Goal: Information Seeking & Learning: Understand process/instructions

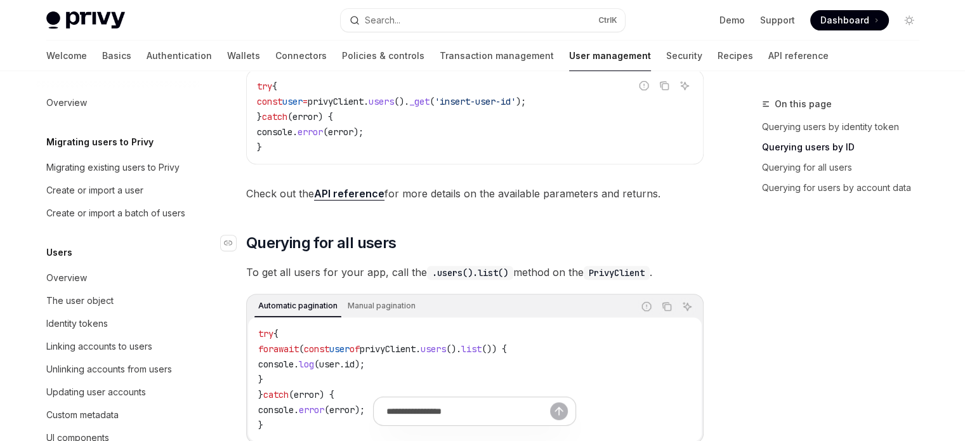
scroll to position [284, 0]
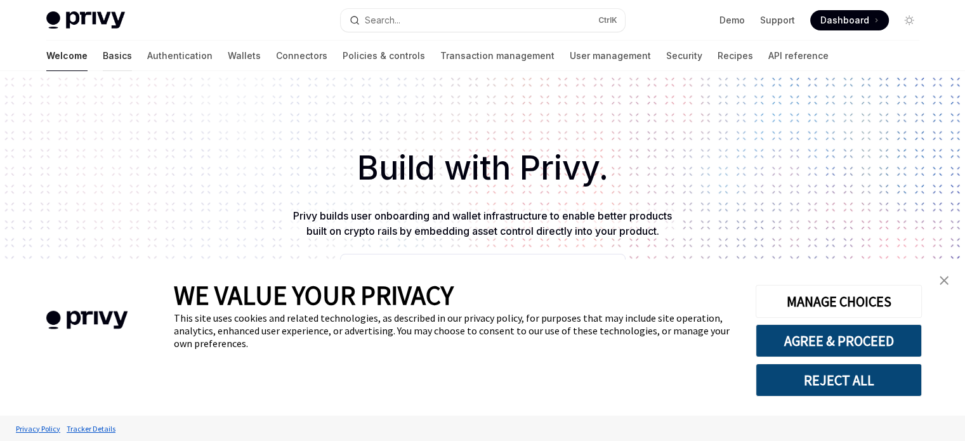
click at [103, 63] on link "Basics" at bounding box center [117, 56] width 29 height 30
type textarea "*"
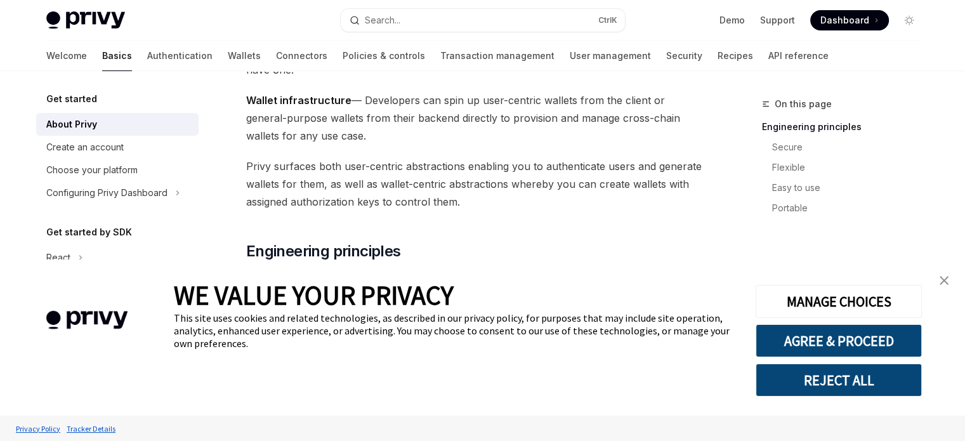
scroll to position [254, 0]
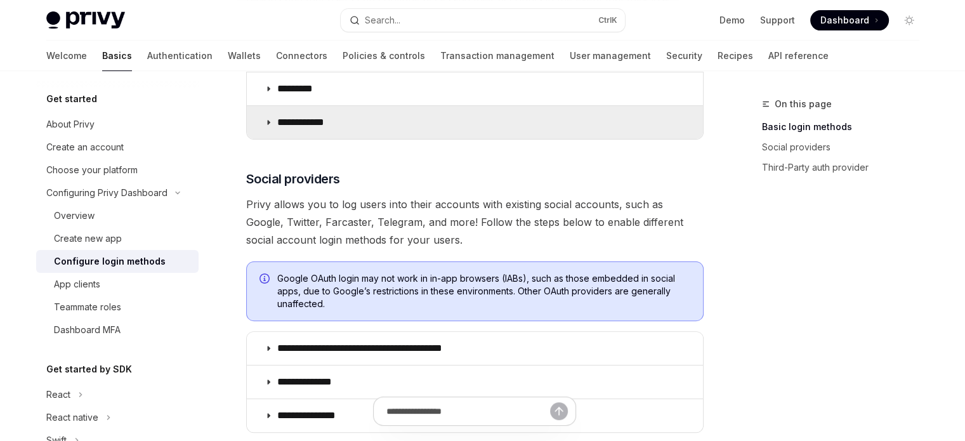
scroll to position [317, 0]
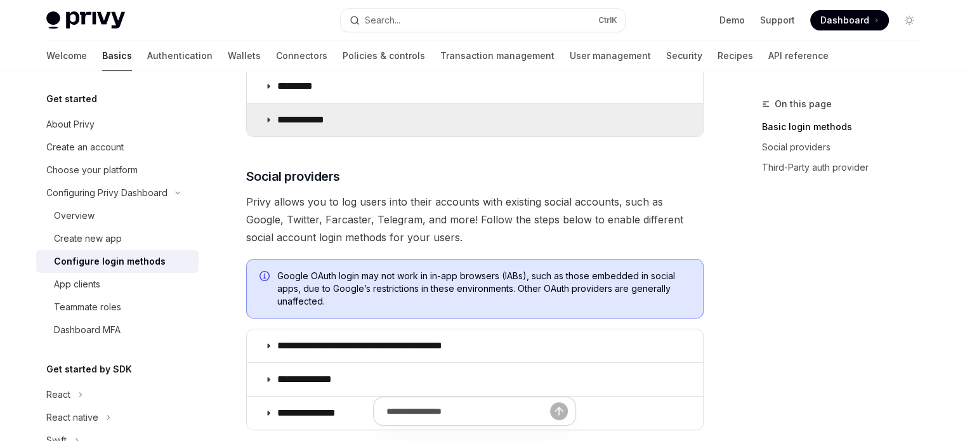
type textarea "*"
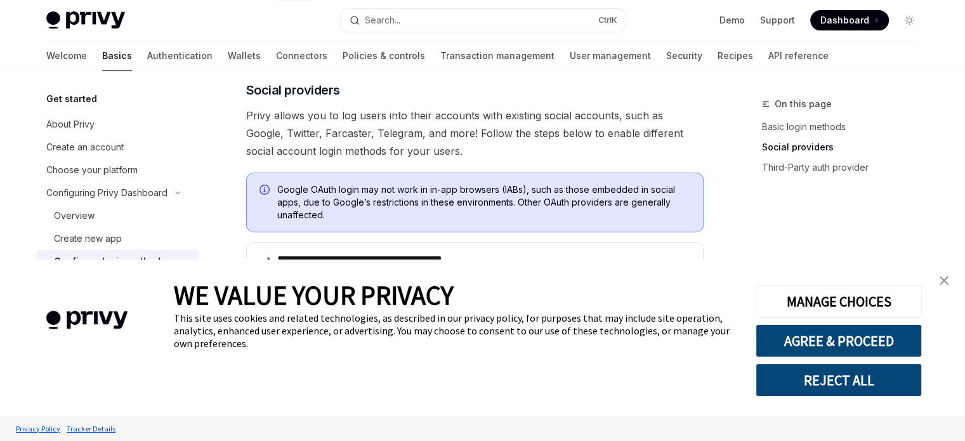
scroll to position [444, 0]
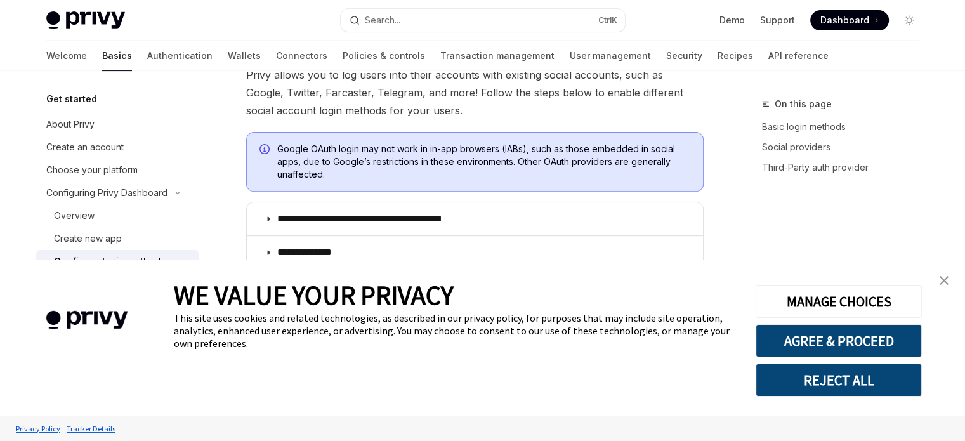
click at [946, 277] on img "close banner" at bounding box center [943, 280] width 9 height 9
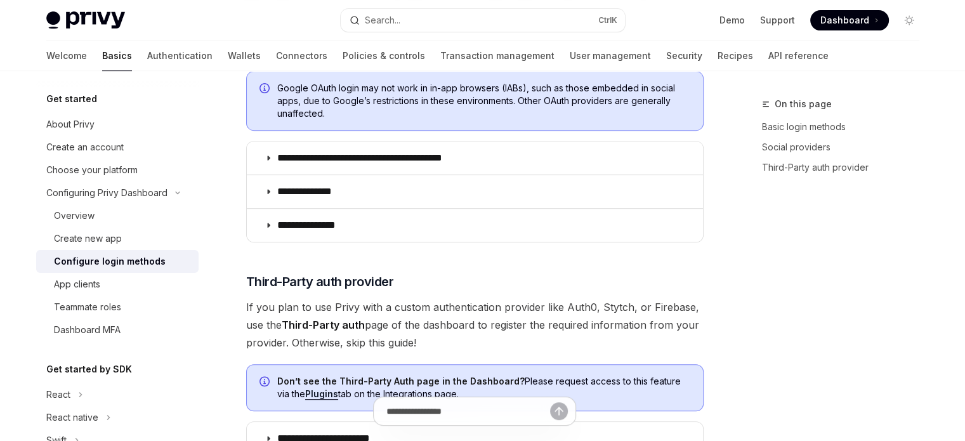
scroll to position [507, 0]
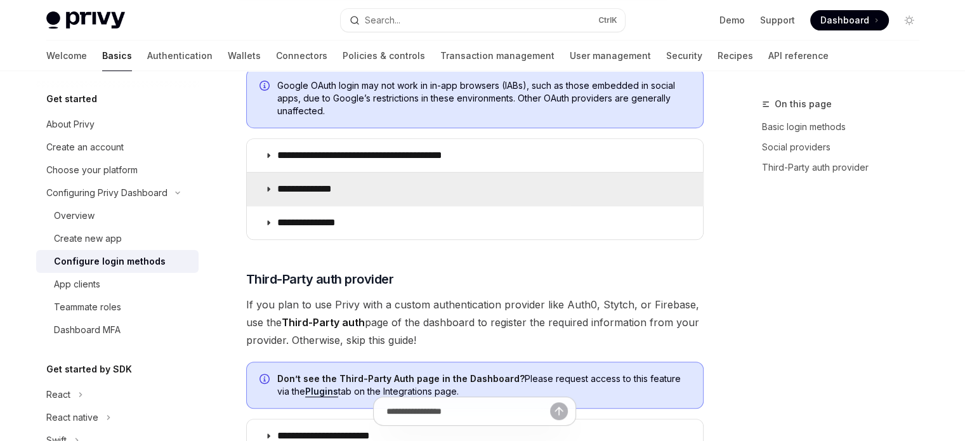
click at [449, 197] on summary "**********" at bounding box center [475, 189] width 456 height 33
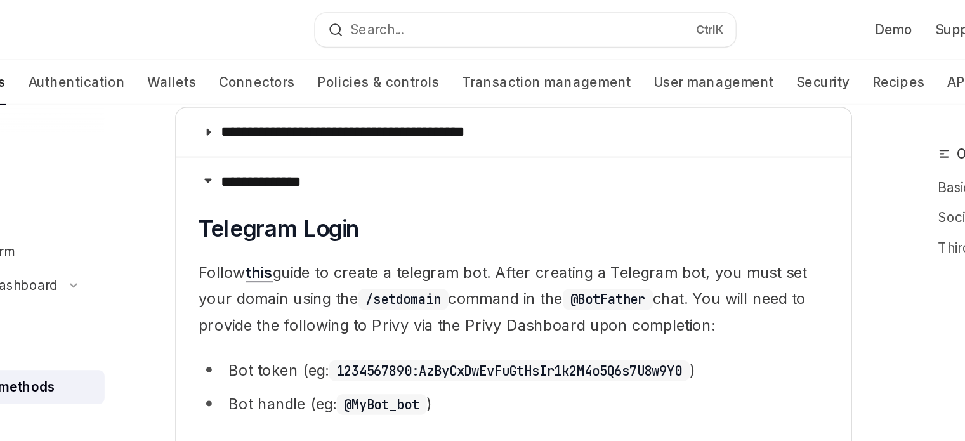
scroll to position [540, 0]
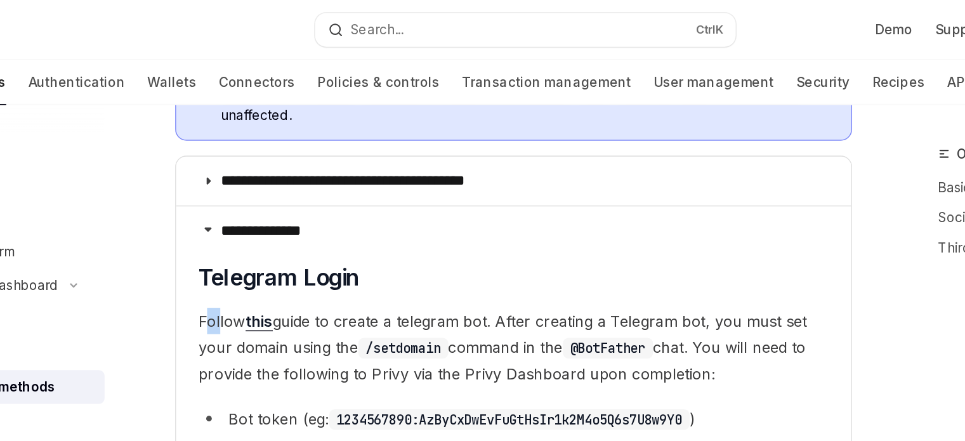
drag, startPoint x: 268, startPoint y: 207, endPoint x: 275, endPoint y: 207, distance: 7.0
click at [275, 208] on span "Follow this guide to create a telegram bot. After creating a Telegram bot, you …" at bounding box center [475, 234] width 426 height 53
click at [306, 215] on link "this" at bounding box center [303, 217] width 18 height 13
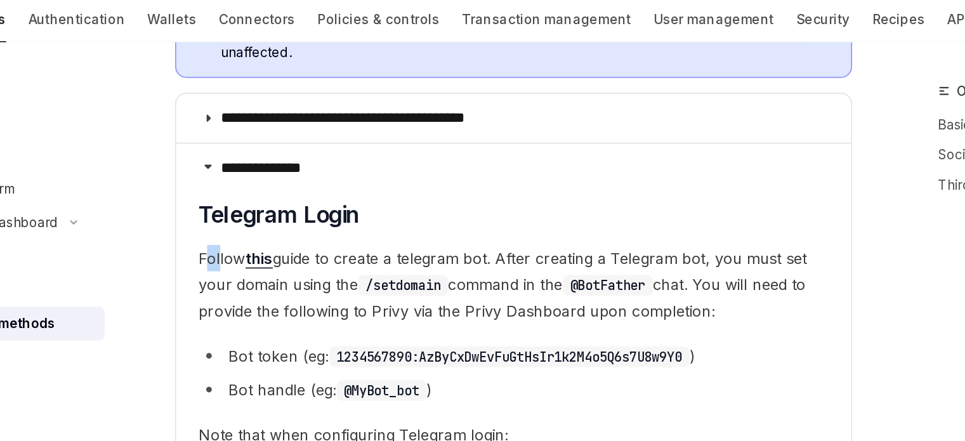
drag, startPoint x: 510, startPoint y: 215, endPoint x: 663, endPoint y: 254, distance: 158.4
click at [663, 254] on span "Follow this guide to create a telegram bot. After creating a Telegram bot, you …" at bounding box center [475, 234] width 426 height 53
click at [665, 255] on span "Follow this guide to create a telegram bot. After creating a Telegram bot, you …" at bounding box center [475, 234] width 426 height 53
drag, startPoint x: 670, startPoint y: 259, endPoint x: 275, endPoint y: 216, distance: 397.4
click at [275, 216] on span "Follow this guide to create a telegram bot. After creating a Telegram bot, you …" at bounding box center [475, 234] width 426 height 53
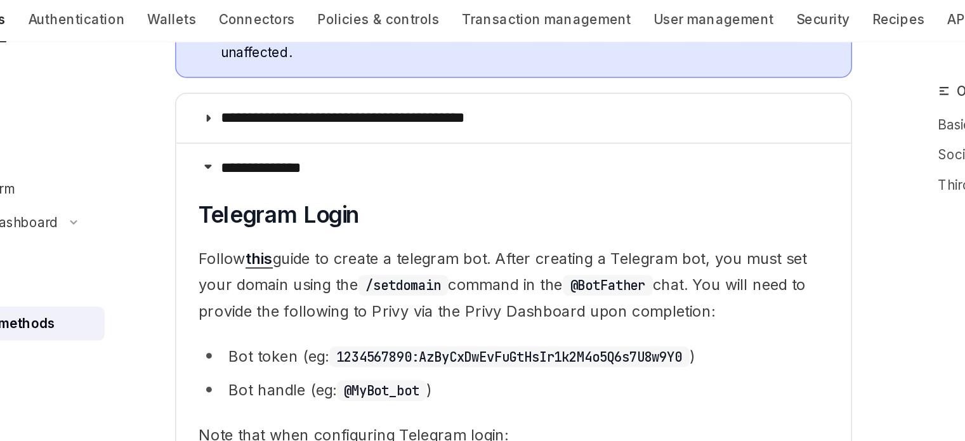
click at [277, 216] on span "Follow this guide to create a telegram bot. After creating a Telegram bot, you …" at bounding box center [475, 234] width 426 height 53
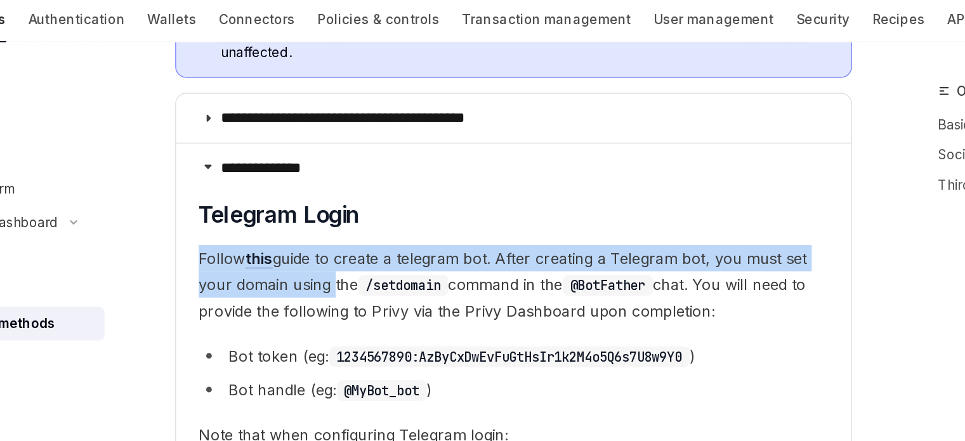
drag, startPoint x: 276, startPoint y: 216, endPoint x: 343, endPoint y: 226, distance: 68.0
click at [343, 226] on span "Follow this guide to create a telegram bot. After creating a Telegram bot, you …" at bounding box center [475, 234] width 426 height 53
click at [370, 212] on span "Follow this guide to create a telegram bot. After creating a Telegram bot, you …" at bounding box center [475, 234] width 426 height 53
click at [348, 212] on span "Follow this guide to create a telegram bot. After creating a Telegram bot, you …" at bounding box center [475, 234] width 426 height 53
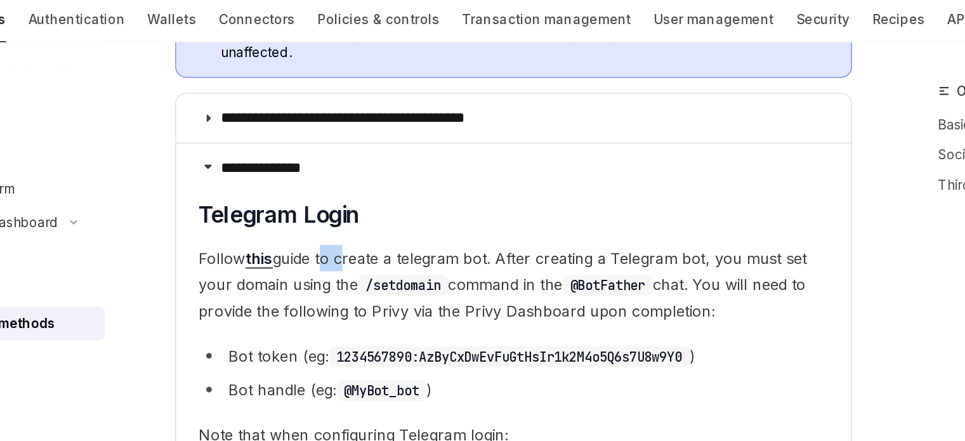
click at [348, 212] on span "Follow this guide to create a telegram bot. After creating a Telegram bot, you …" at bounding box center [475, 234] width 426 height 53
click at [414, 215] on span "Follow this guide to create a telegram bot. After creating a Telegram bot, you …" at bounding box center [475, 234] width 426 height 53
click at [456, 216] on span "Follow this guide to create a telegram bot. After creating a Telegram bot, you …" at bounding box center [475, 234] width 426 height 53
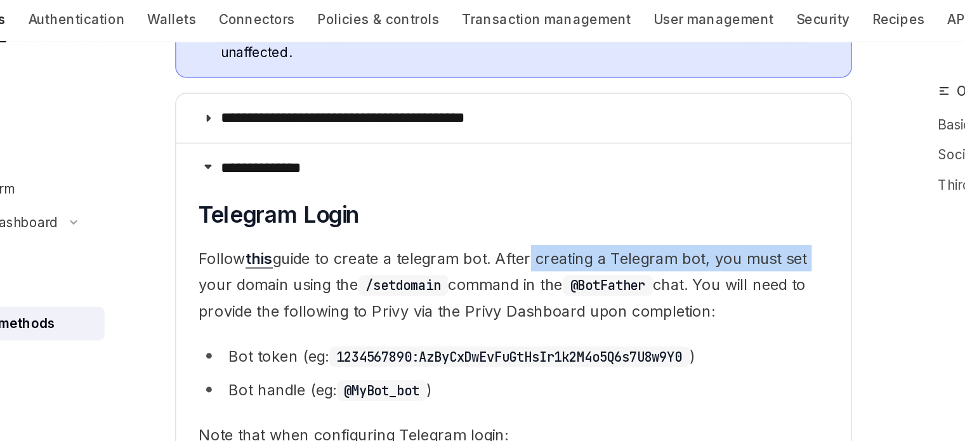
drag, startPoint x: 487, startPoint y: 215, endPoint x: 705, endPoint y: 212, distance: 217.6
click at [705, 212] on div "**********" at bounding box center [356, 424] width 700 height 1736
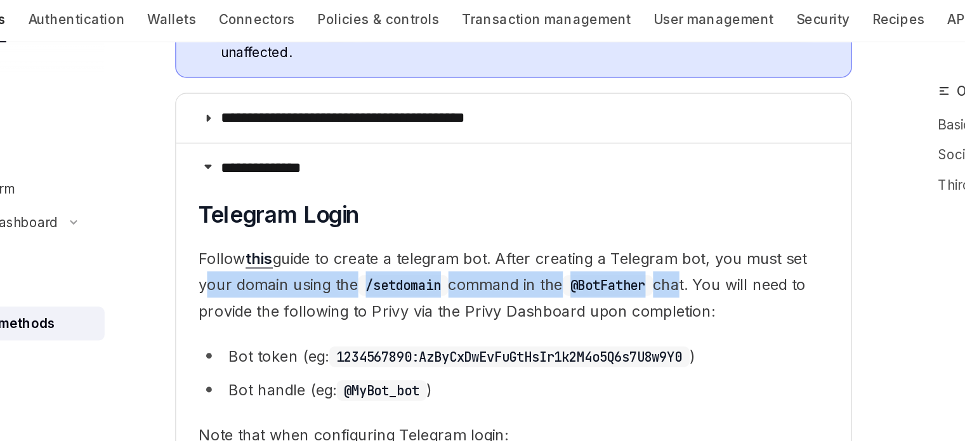
drag, startPoint x: 263, startPoint y: 230, endPoint x: 592, endPoint y: 228, distance: 329.2
click at [592, 228] on span "Follow this guide to create a telegram bot. After creating a Telegram bot, you …" at bounding box center [475, 234] width 426 height 53
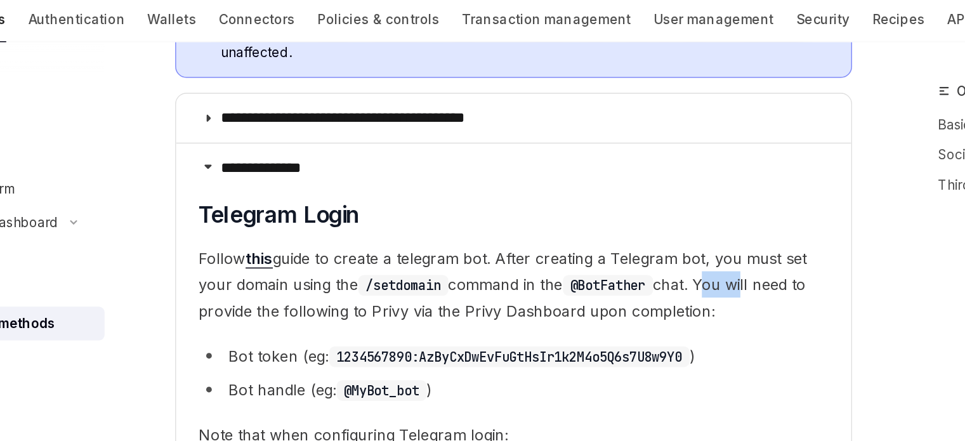
drag, startPoint x: 612, startPoint y: 227, endPoint x: 642, endPoint y: 226, distance: 30.5
click at [640, 226] on span "Follow this guide to create a telegram bot. After creating a Telegram bot, you …" at bounding box center [475, 234] width 426 height 53
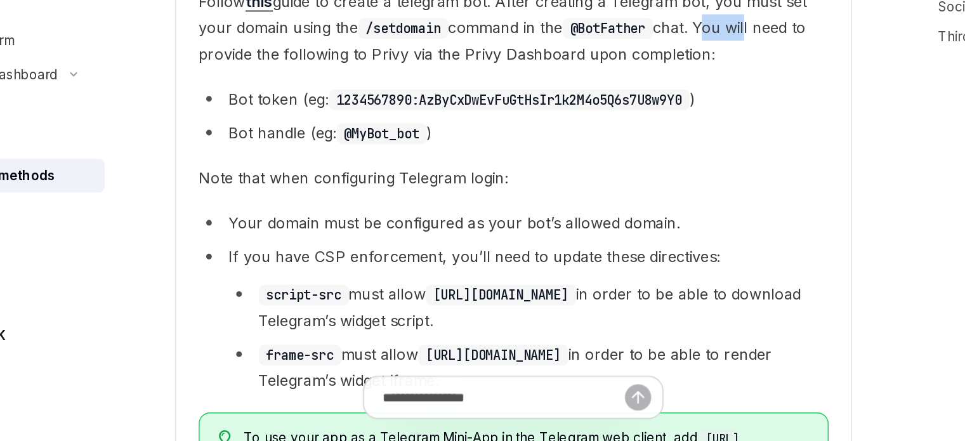
scroll to position [627, 0]
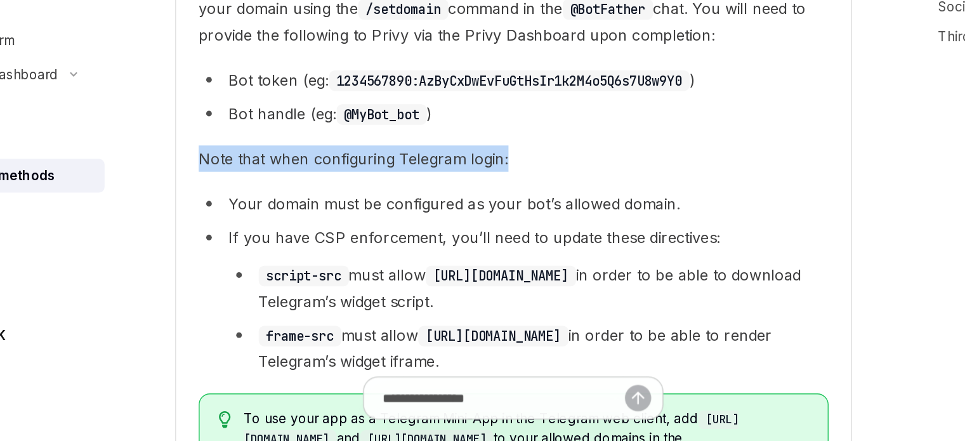
drag, startPoint x: 263, startPoint y: 252, endPoint x: 495, endPoint y: 249, distance: 231.5
click at [495, 249] on span "Note that when configuring Telegram login:" at bounding box center [475, 250] width 426 height 18
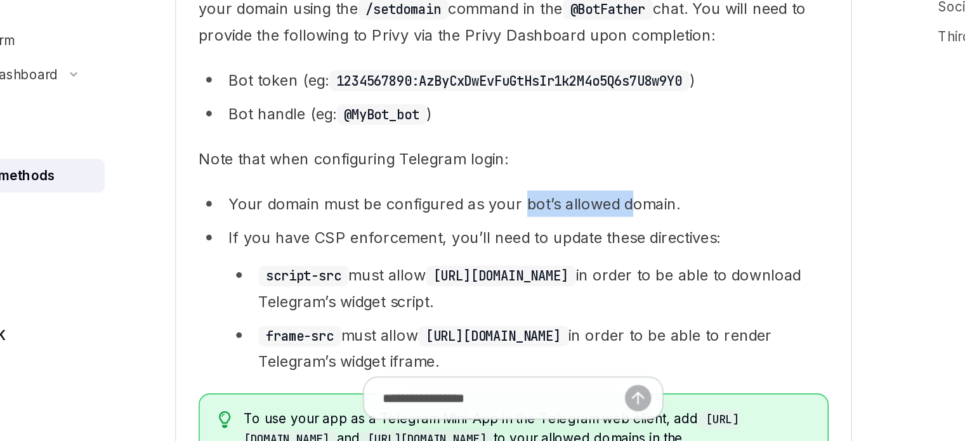
drag, startPoint x: 480, startPoint y: 277, endPoint x: 558, endPoint y: 283, distance: 78.2
click at [552, 282] on li "Your domain must be configured as your bot’s allowed domain." at bounding box center [475, 280] width 426 height 18
drag, startPoint x: 387, startPoint y: 315, endPoint x: 530, endPoint y: 320, distance: 142.8
click at [529, 319] on li "If you have CSP enforcement, you’ll need to update these directives: script-src…" at bounding box center [475, 344] width 426 height 101
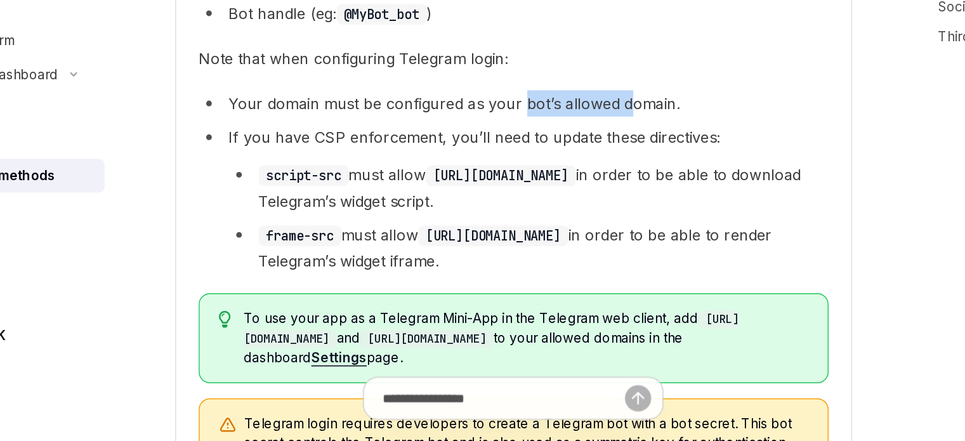
scroll to position [712, 0]
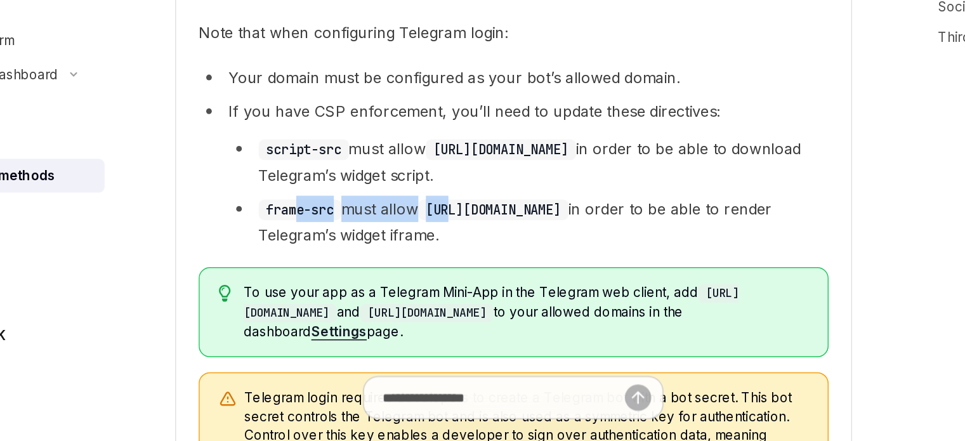
drag, startPoint x: 356, startPoint y: 285, endPoint x: 440, endPoint y: 285, distance: 83.7
click at [440, 285] on li "frame-src must allow https://oauth.telegram.org in order to be able to render T…" at bounding box center [484, 293] width 405 height 36
click at [440, 285] on code "https://oauth.telegram.org" at bounding box center [460, 284] width 101 height 14
click at [440, 289] on li "frame-src must allow https://oauth.telegram.org in order to be able to render T…" at bounding box center [484, 293] width 405 height 36
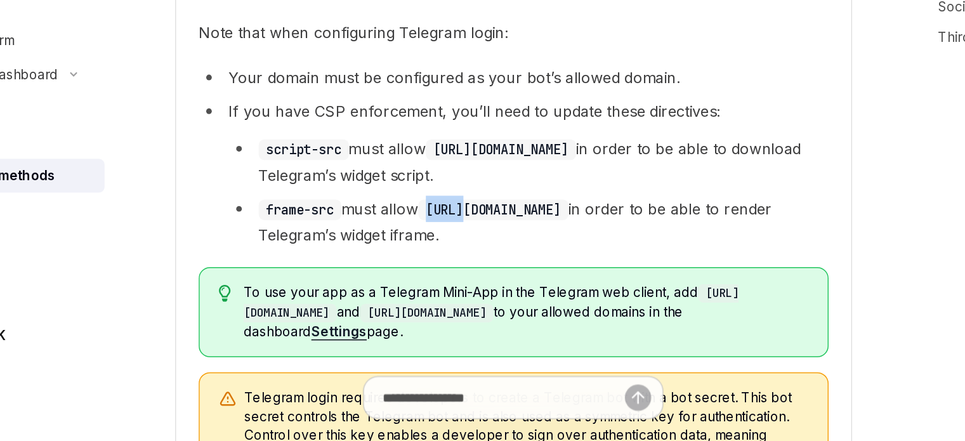
click at [440, 289] on li "frame-src must allow https://oauth.telegram.org in order to be able to render T…" at bounding box center [484, 293] width 405 height 36
click at [429, 302] on li "frame-src must allow https://oauth.telegram.org in order to be able to render T…" at bounding box center [484, 293] width 405 height 36
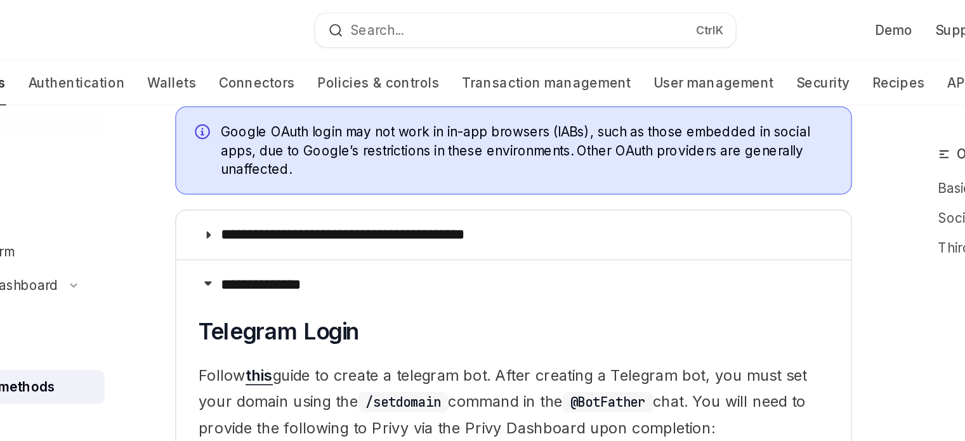
scroll to position [498, 0]
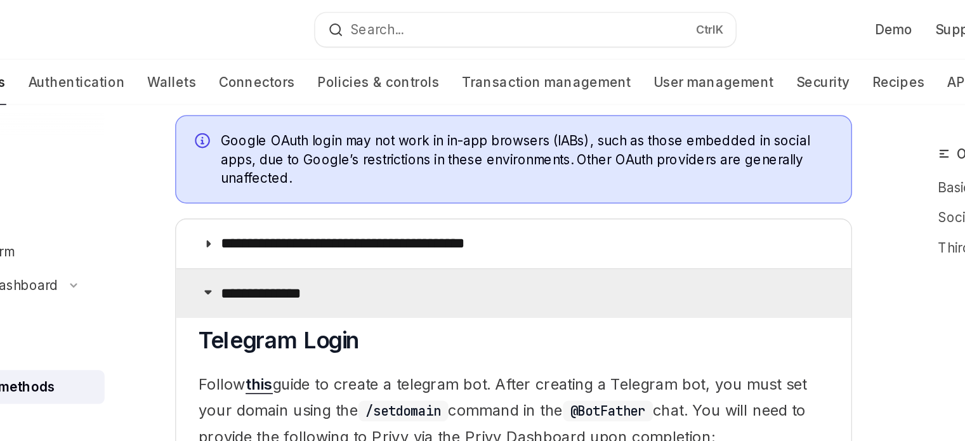
click at [323, 192] on p "**********" at bounding box center [313, 198] width 72 height 13
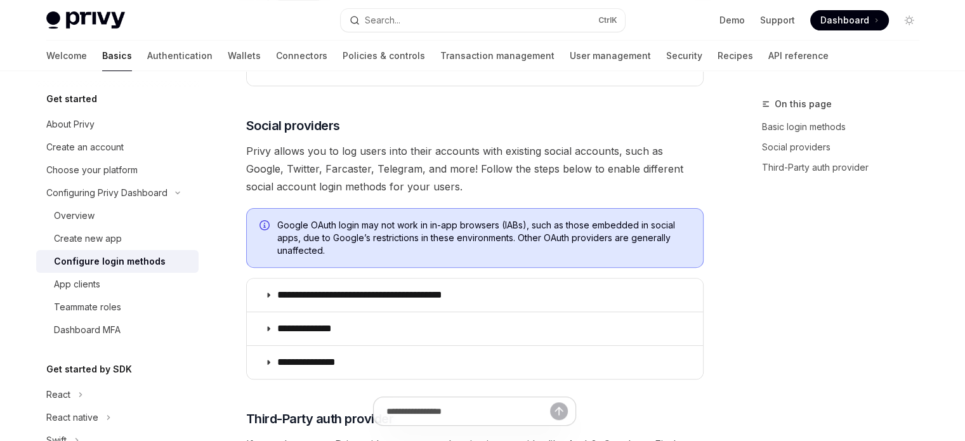
scroll to position [371, 0]
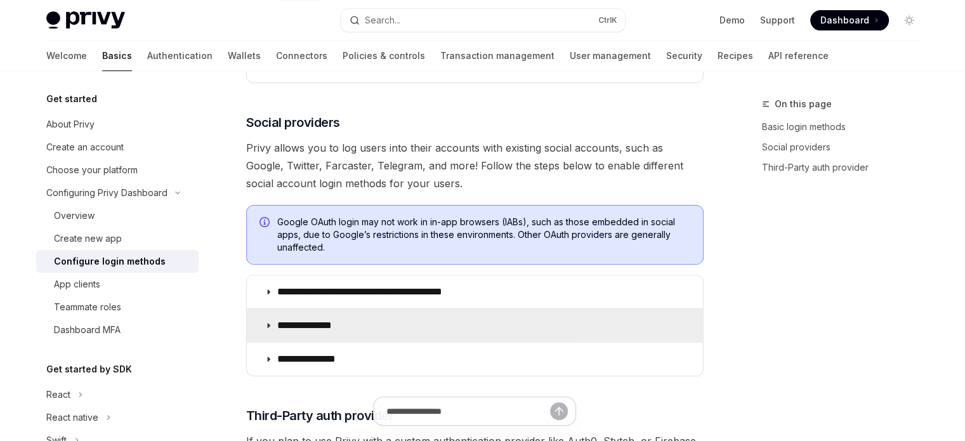
click at [473, 340] on summary "**********" at bounding box center [475, 325] width 456 height 33
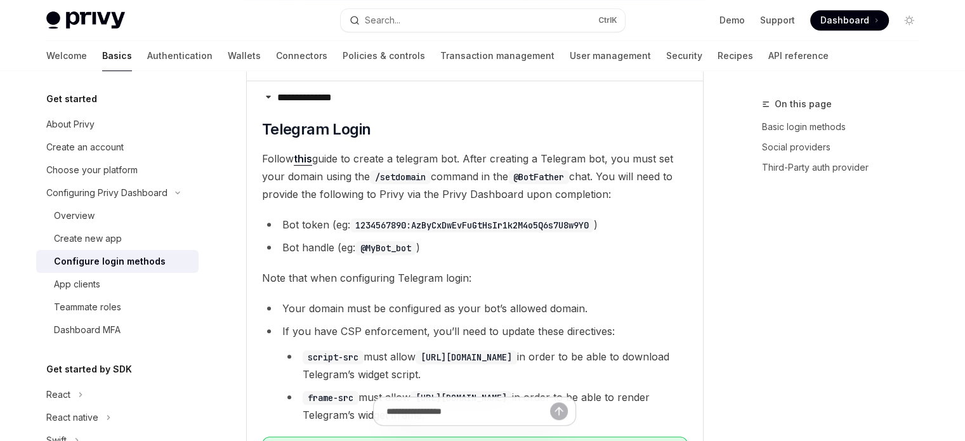
scroll to position [625, 0]
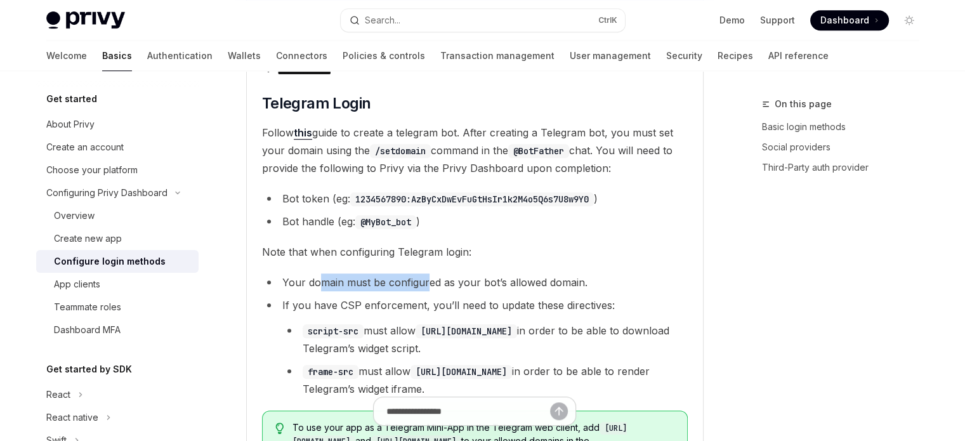
drag, startPoint x: 318, startPoint y: 271, endPoint x: 426, endPoint y: 274, distance: 107.2
click at [426, 274] on children "​ Telegram Login Follow this guide to create a telegram bot. After creating a T…" at bounding box center [475, 385] width 426 height 585
click at [294, 301] on li "If you have CSP enforcement, you’ll need to update these directives: script-src…" at bounding box center [475, 346] width 426 height 101
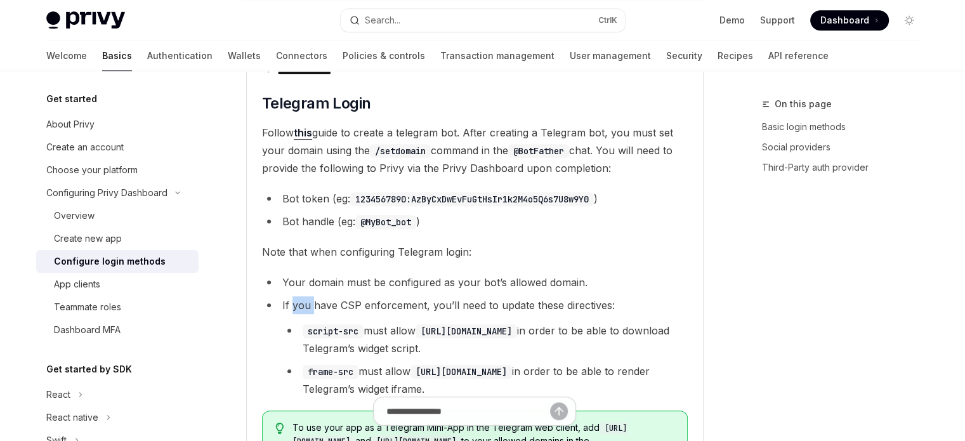
click at [294, 301] on li "If you have CSP enforcement, you’ll need to update these directives: script-src…" at bounding box center [475, 346] width 426 height 101
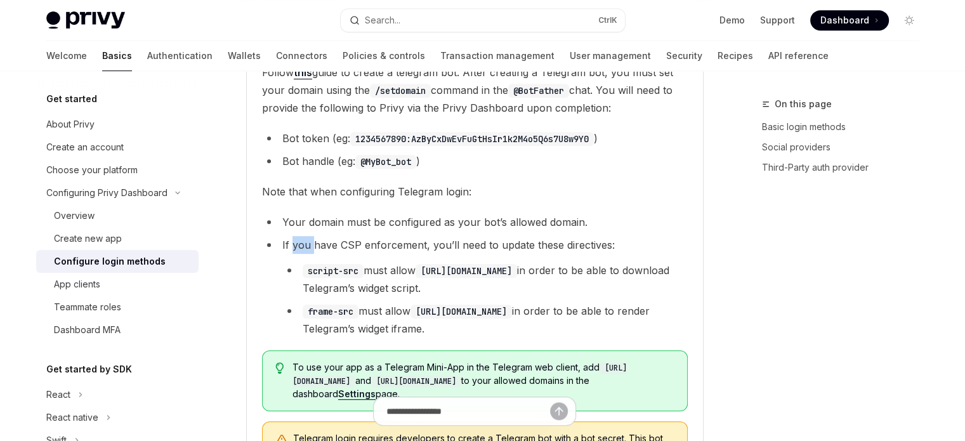
scroll to position [688, 0]
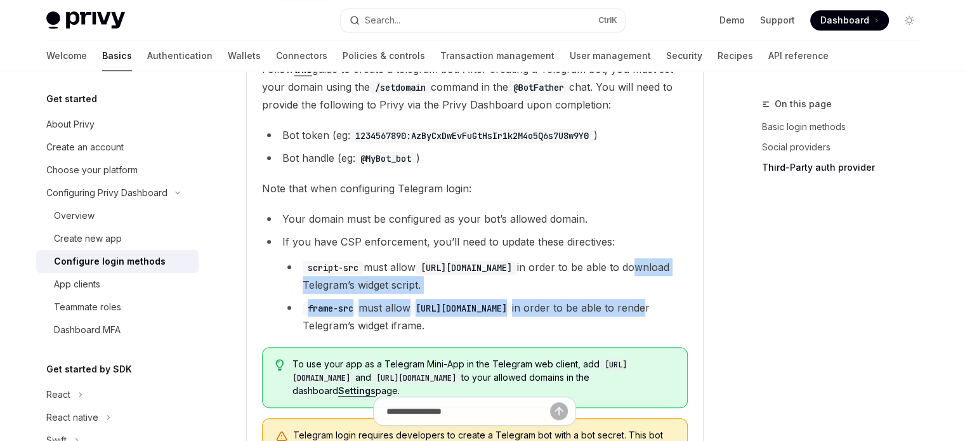
drag, startPoint x: 305, startPoint y: 283, endPoint x: 322, endPoint y: 325, distance: 45.2
click at [322, 325] on ul "script-src must allow https://telegram.org in order to be able to download Tele…" at bounding box center [484, 296] width 405 height 76
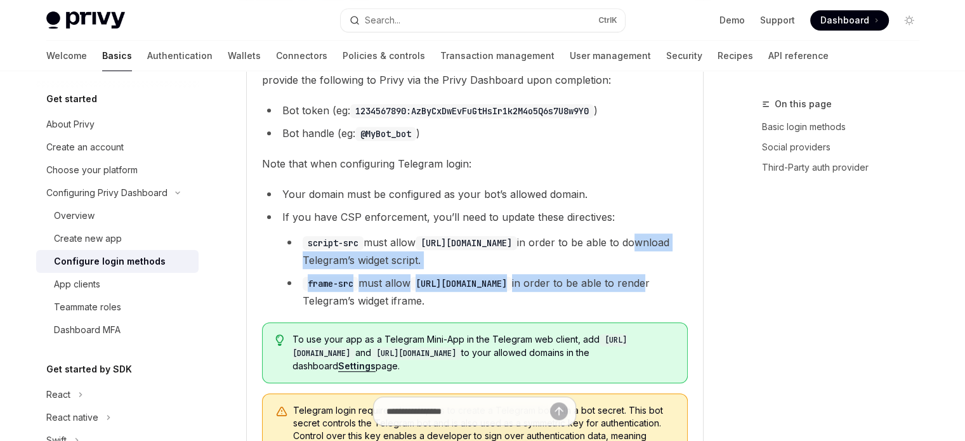
scroll to position [752, 0]
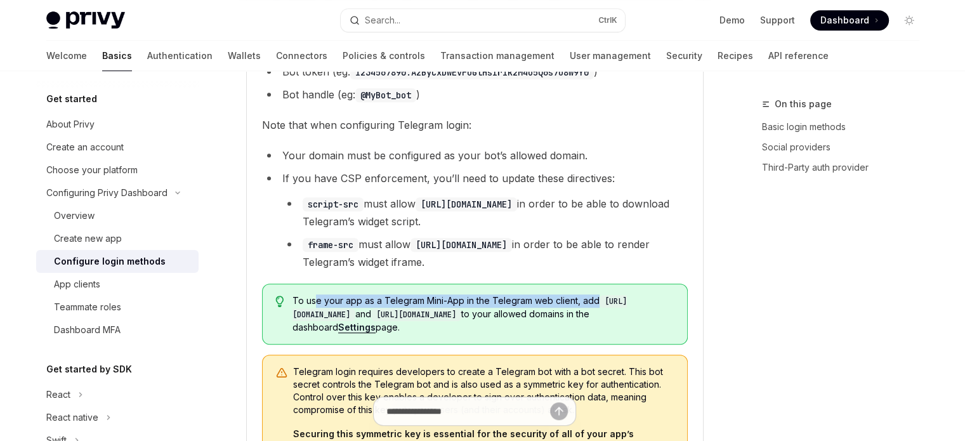
drag, startPoint x: 313, startPoint y: 278, endPoint x: 606, endPoint y: 292, distance: 293.3
click at [606, 292] on children "​ Telegram Login Follow this guide to create a telegram bot. After creating a T…" at bounding box center [475, 258] width 426 height 585
drag, startPoint x: 578, startPoint y: 330, endPoint x: 356, endPoint y: 324, distance: 222.0
click at [360, 324] on span "To use your app as a Telegram Mini-App in the Telegram web client, add http://w…" at bounding box center [483, 313] width 382 height 39
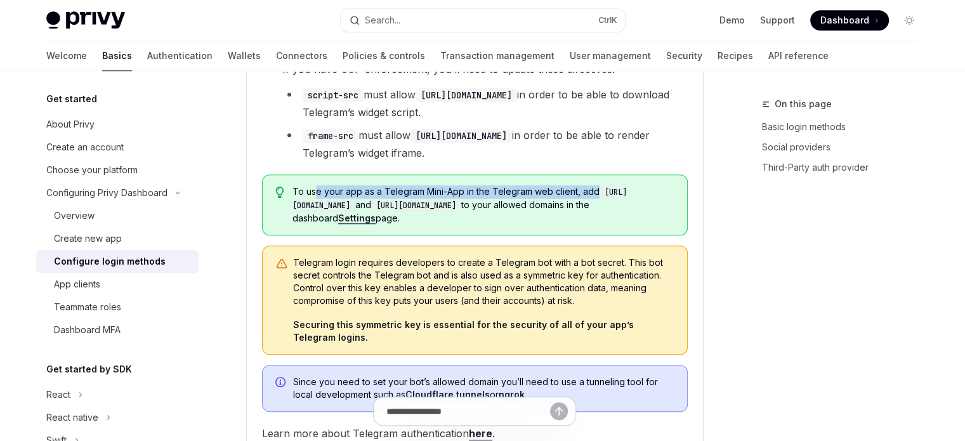
scroll to position [878, 0]
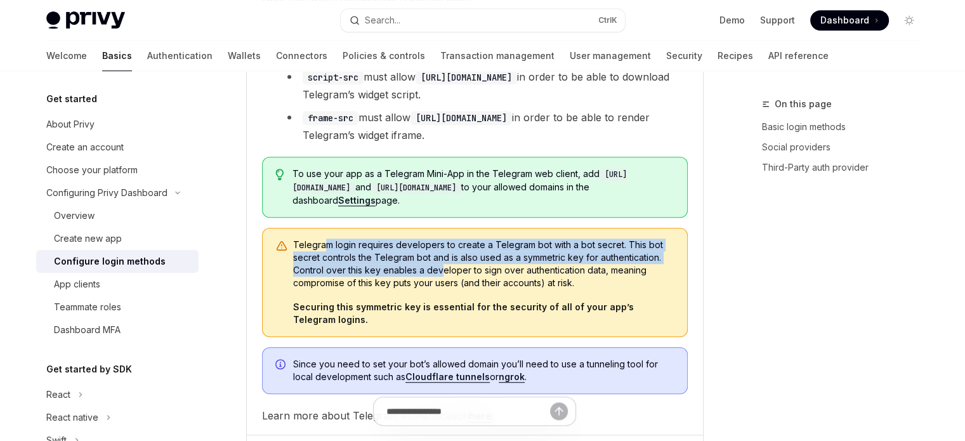
drag, startPoint x: 327, startPoint y: 248, endPoint x: 439, endPoint y: 268, distance: 114.1
click at [439, 268] on span "Telegram login requires developers to create a Telegram bot with a bot secret. …" at bounding box center [483, 263] width 381 height 51
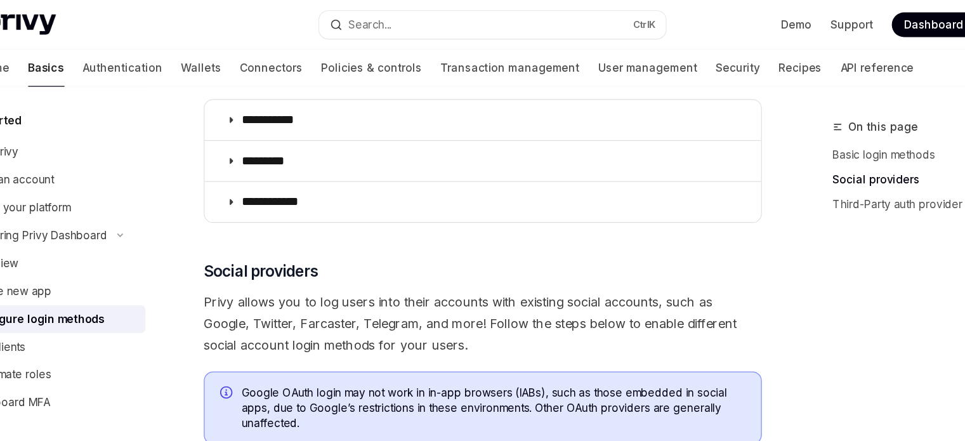
scroll to position [0, 0]
